Goal: Check status: Verify the current state of an ongoing process or item

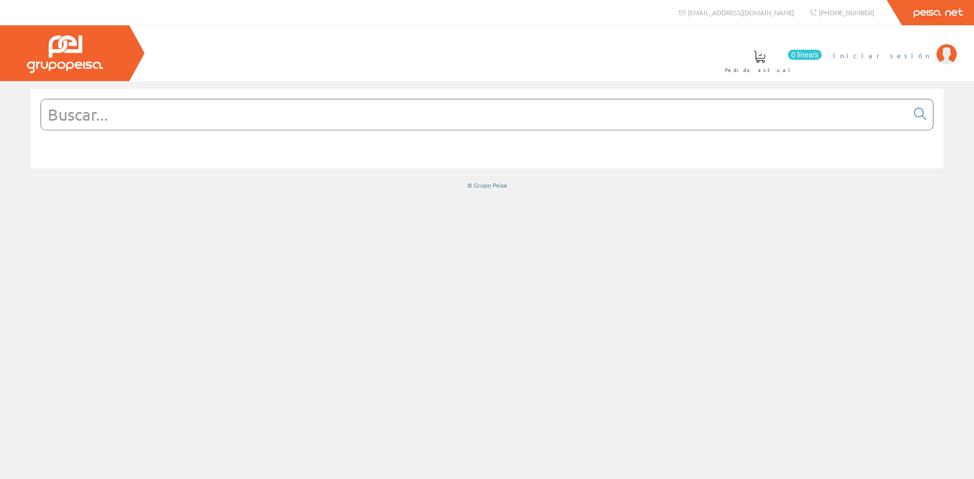
click at [919, 55] on span "Iniciar sesión" at bounding box center [882, 55] width 98 height 10
click at [918, 56] on span "INSBE S.L." at bounding box center [894, 55] width 76 height 10
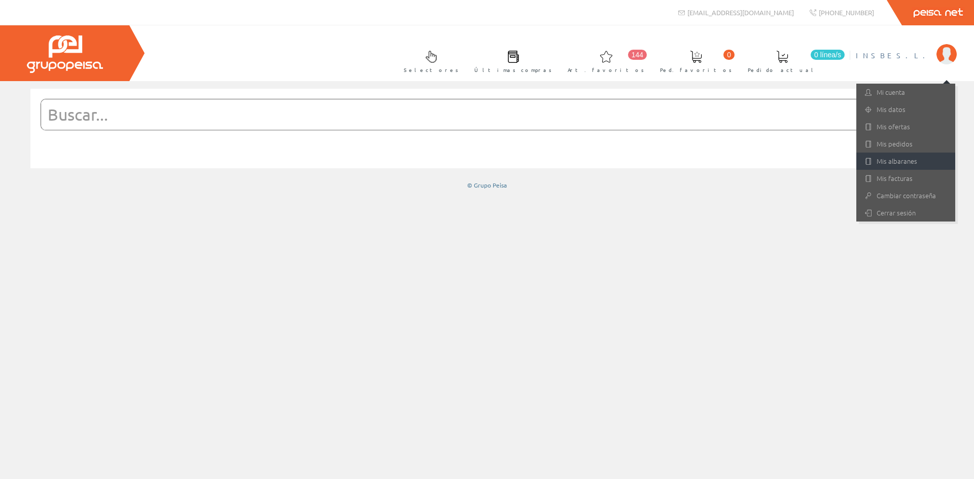
click at [893, 164] on link "Mis albaranes" at bounding box center [905, 161] width 99 height 17
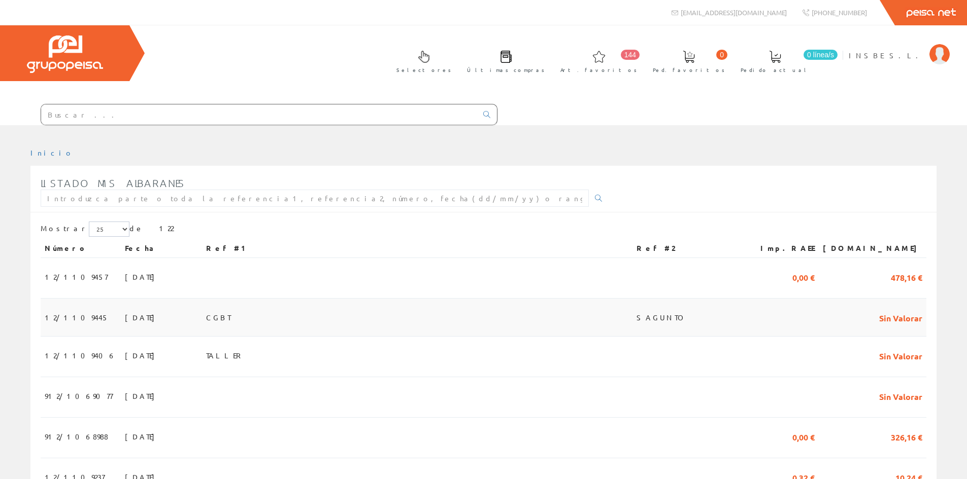
click at [125, 317] on span "27/08/2025" at bounding box center [142, 317] width 35 height 17
click at [89, 274] on td "12/1109457" at bounding box center [81, 278] width 80 height 41
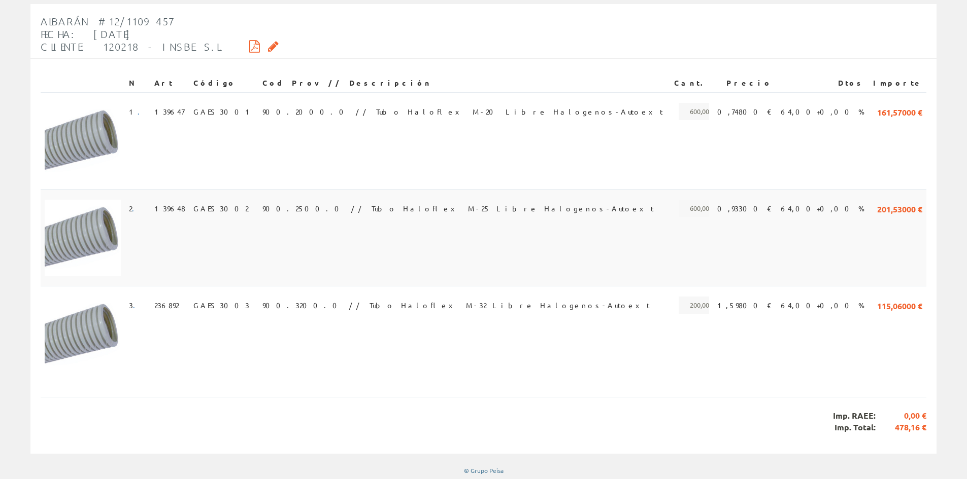
scroll to position [164, 0]
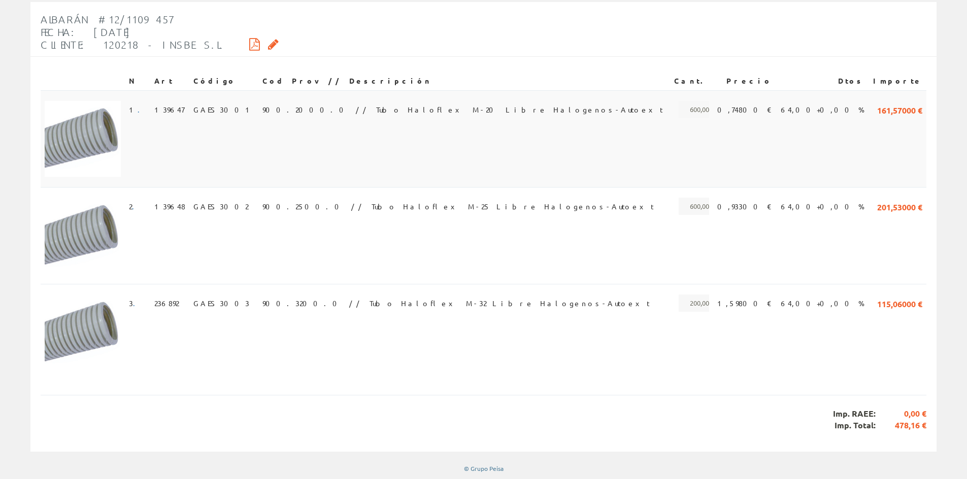
click at [320, 106] on span "900.2000.0 // Tubo Haloflex M-20 Libre Halogenos-Autoext" at bounding box center [462, 109] width 400 height 17
